Goal: Transaction & Acquisition: Purchase product/service

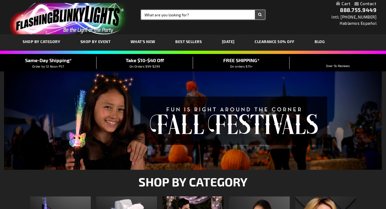
click at [195, 16] on input "Search" at bounding box center [203, 14] width 124 height 9
type input "glow stick"
click at [255, 10] on button "Search" at bounding box center [260, 14] width 10 height 9
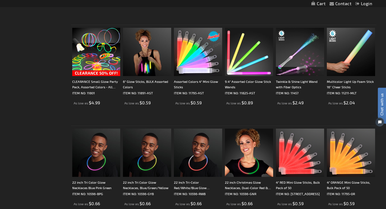
scroll to position [745, 0]
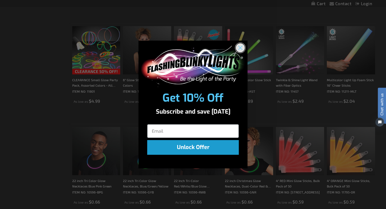
click at [239, 50] on circle "Close dialog" at bounding box center [240, 47] width 9 height 9
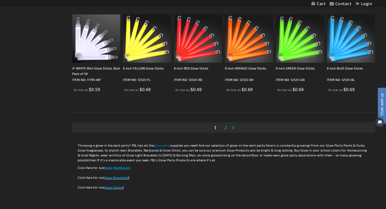
scroll to position [1045, 0]
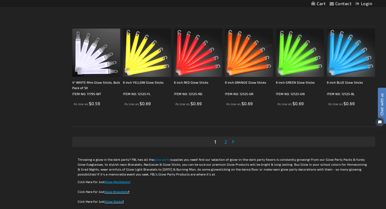
click at [226, 142] on span "2" at bounding box center [225, 142] width 3 height 6
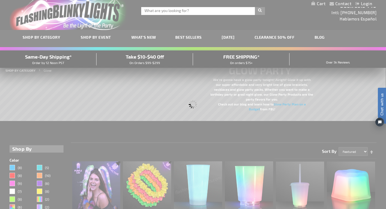
scroll to position [0, 0]
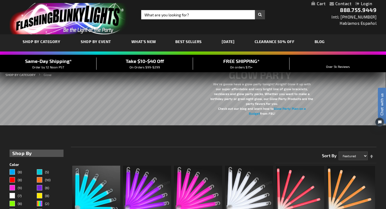
click at [150, 96] on rs-slide "We’re gonna have a glow party tonight! Alright! Glow it up with our super affor…" at bounding box center [193, 95] width 386 height 60
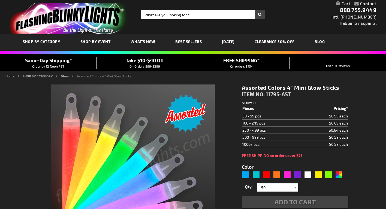
type input "5630"
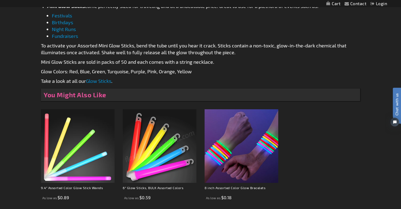
scroll to position [325, 0]
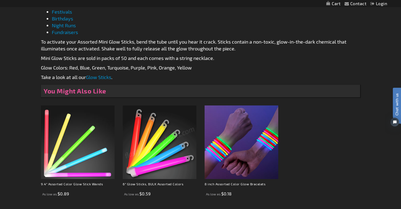
click at [147, 145] on img at bounding box center [160, 142] width 74 height 74
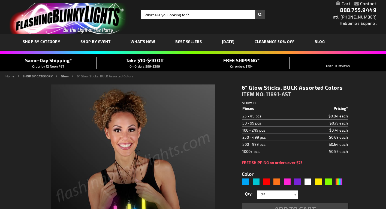
type input "5635"
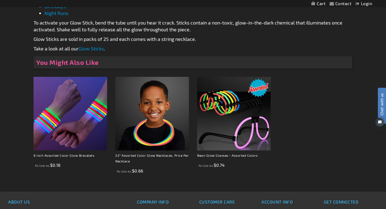
scroll to position [346, 0]
click at [76, 120] on img at bounding box center [71, 114] width 74 height 74
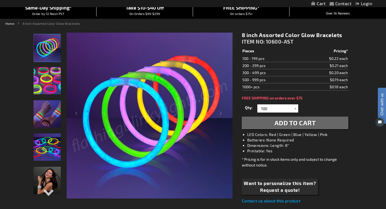
click at [41, 186] on img "Female wearing 8 Inch Assorted Light Up Glow Bracelets" at bounding box center [47, 180] width 27 height 27
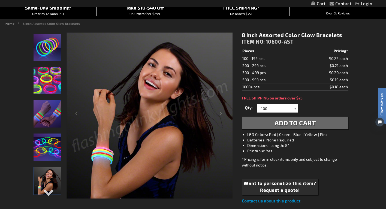
click at [56, 114] on img "Hand models wearing 8 Inch Assorted Light Up Glow Bracelets" at bounding box center [47, 113] width 27 height 27
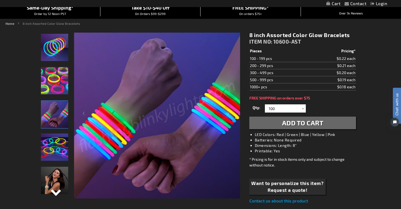
click at [54, 194] on div "Next" at bounding box center [54, 197] width 8 height 12
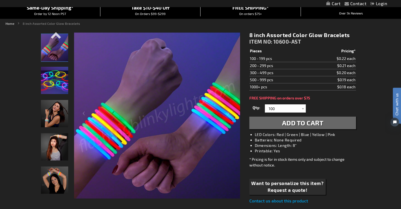
click at [54, 194] on div "Woman wearing Assorted Glow Bracelets" at bounding box center [54, 182] width 27 height 33
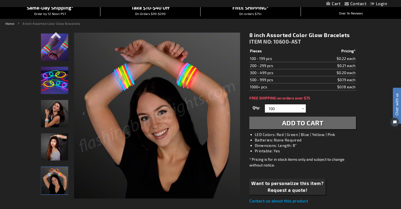
click at [53, 139] on img "Girl wearing 8 Inch Assorted Light Up Glow Bracelets" at bounding box center [54, 146] width 27 height 27
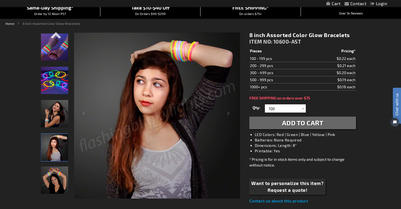
click at [52, 106] on img "Female wearing 8 Inch Assorted Light Up Glow Bracelets" at bounding box center [54, 113] width 27 height 27
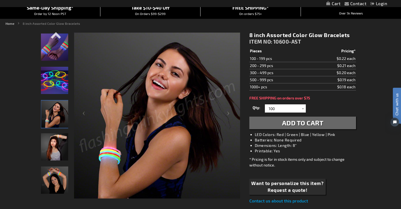
click at [52, 83] on img "8 Inch Assorted Light Up Glow Bracelets" at bounding box center [54, 80] width 27 height 27
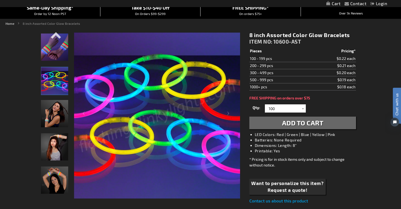
click at [62, 58] on img "Hand models wearing 8 Inch Assorted Light Up Glow Bracelets" at bounding box center [54, 47] width 27 height 27
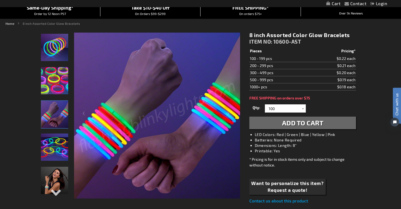
click at [59, 49] on img "8 Inch Assorted Light Up Glow Bracelets" at bounding box center [54, 47] width 27 height 27
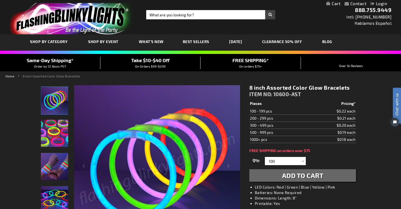
click at [56, 168] on img "Hand models wearing 8 Inch Assorted Light Up Glow Bracelets" at bounding box center [54, 166] width 27 height 27
